Goal: Check status: Check status

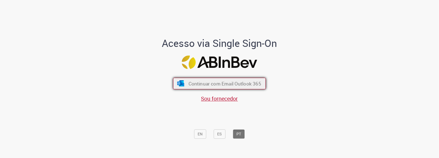
click at [221, 83] on span "Continuar com Email Outlook 365" at bounding box center [225, 83] width 73 height 6
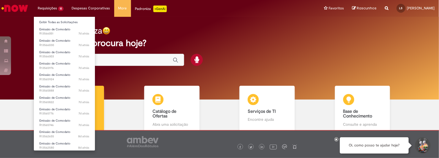
click at [44, 4] on li "Requisições 12 Exibir Todas as Solicitações Emissão de Comodato 7d atrás 7 dias…" at bounding box center [51, 8] width 34 height 17
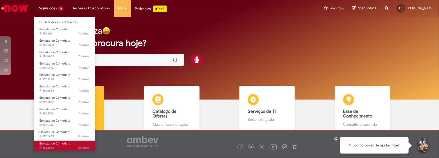
click at [64, 143] on body "Pular para o conteúdo da página Requisições 12 Exibir Todas as Solicitações Emi…" at bounding box center [219, 79] width 439 height 158
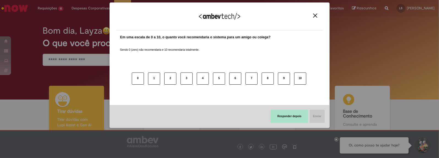
click at [295, 117] on button "Responder depois" at bounding box center [290, 116] width 38 height 13
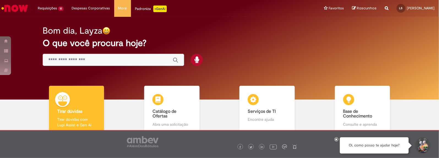
scroll to position [32, 0]
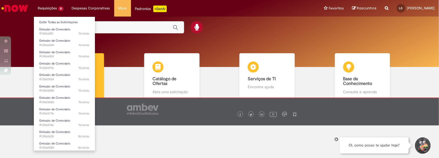
click at [54, 3] on li "Requisições 12 Exibir Todas as Solicitações Emissão de Comodato 7d atrás 7 dias…" at bounding box center [51, 8] width 34 height 17
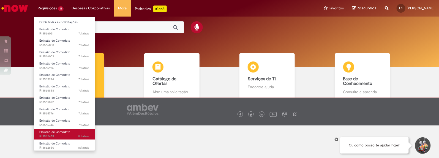
click at [55, 133] on span "Emissão de Comodato" at bounding box center [54, 132] width 31 height 4
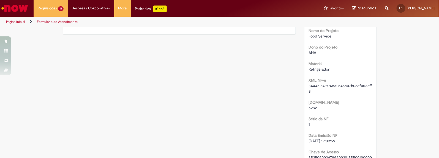
scroll to position [312, 0]
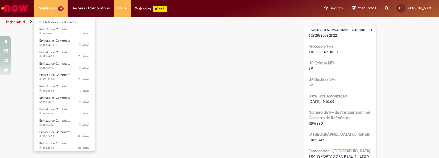
click at [64, 14] on li "Requisições 12 Exibir Todas as Solicitações Emissão de Comodato 7d atrás 7 dias…" at bounding box center [51, 8] width 34 height 17
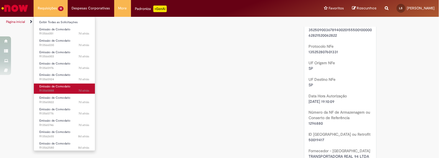
click at [64, 93] on link "Emissão de Comodato 7d atrás 7 dias atrás R13565888" at bounding box center [64, 88] width 61 height 10
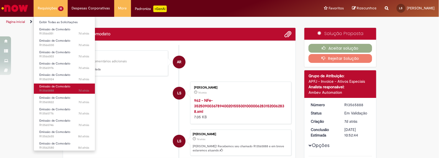
scroll to position [13, 0]
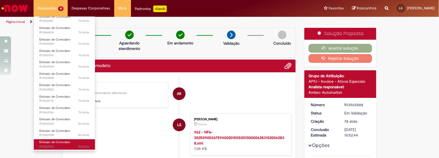
click at [66, 141] on span "Emissão de Comodato" at bounding box center [54, 142] width 31 height 4
click at [69, 142] on span "Emissão de Comodato" at bounding box center [54, 142] width 31 height 4
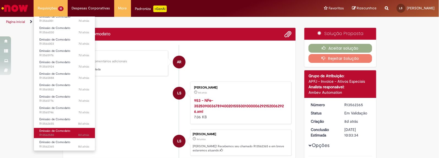
click at [69, 134] on span "8d atrás 8 dias atrás R13562580" at bounding box center [64, 135] width 50 height 4
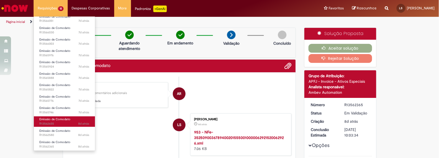
click at [69, 123] on span "8d atrás 8 dias atrás R13562655" at bounding box center [64, 123] width 50 height 4
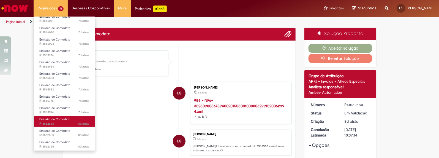
click at [69, 123] on span "8d atrás 8 dias atrás R13562655" at bounding box center [64, 123] width 50 height 4
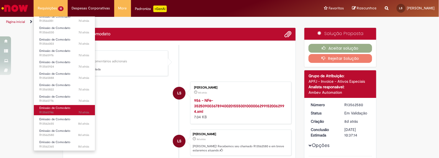
click at [68, 111] on span "7d atrás 7 dias atrás R13565746" at bounding box center [64, 112] width 50 height 4
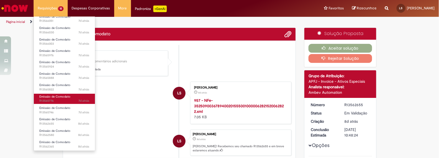
click at [68, 101] on span "7d atrás 7 dias atrás R13565776" at bounding box center [64, 101] width 50 height 4
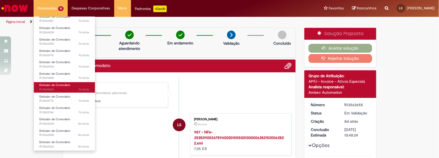
click at [63, 86] on span "Emissão de Comodato" at bounding box center [54, 85] width 31 height 4
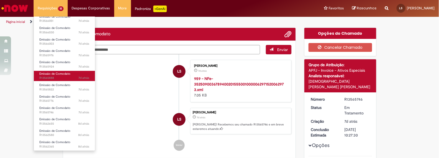
click at [64, 75] on span "Emissão de Comodato" at bounding box center [54, 74] width 31 height 4
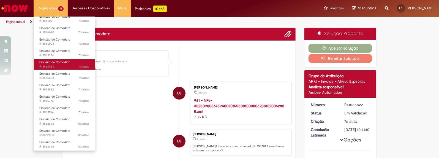
click at [63, 60] on span "Emissão de Comodato" at bounding box center [54, 62] width 31 height 4
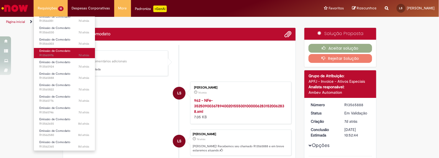
click at [62, 48] on link "Emissão de Comodato 7d atrás 7 dias atrás R13565976" at bounding box center [64, 53] width 61 height 10
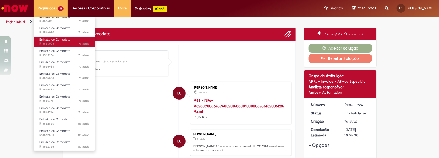
click at [62, 42] on span "7d atrás 7 dias atrás R13566003" at bounding box center [64, 44] width 50 height 4
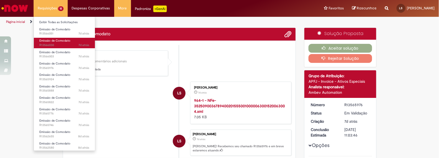
click at [64, 42] on span "Emissão de Comodato" at bounding box center [54, 41] width 31 height 4
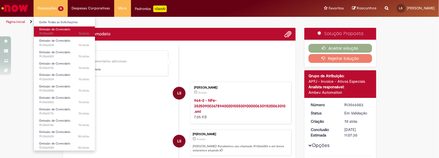
click at [61, 28] on span "Emissão de Comodato" at bounding box center [54, 29] width 31 height 4
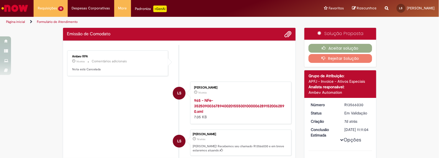
click at [234, 67] on li "Ambev RPA 7d atrás 7 dias atrás Comentários adicionais Nota está Cancelada" at bounding box center [179, 63] width 225 height 26
